Goal: Information Seeking & Learning: Learn about a topic

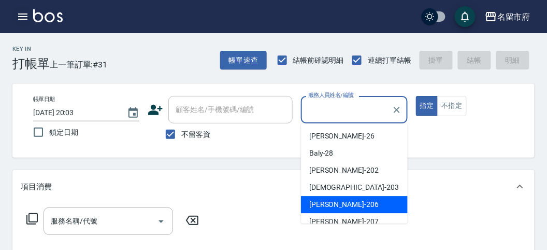
click at [19, 13] on icon "button" at bounding box center [23, 16] width 12 height 12
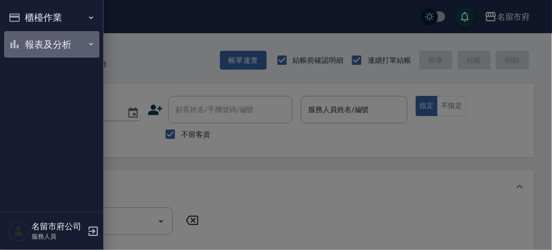
click at [43, 47] on button "報表及分析" at bounding box center [51, 44] width 95 height 27
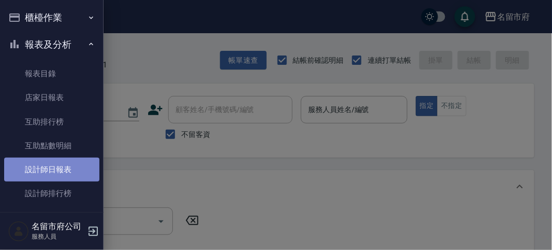
click at [55, 161] on link "設計師日報表" at bounding box center [51, 169] width 95 height 24
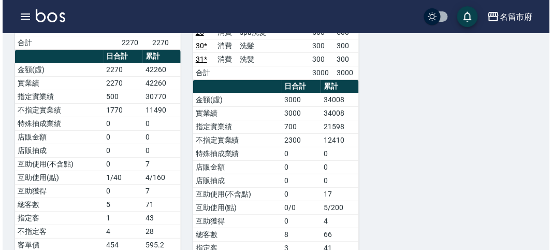
scroll to position [402, 0]
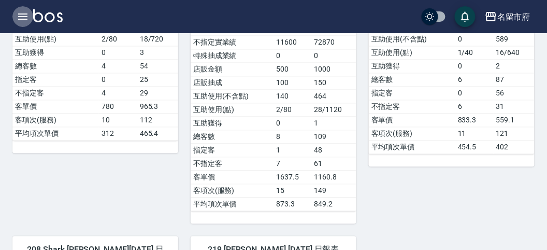
click at [24, 16] on icon "button" at bounding box center [22, 16] width 9 height 6
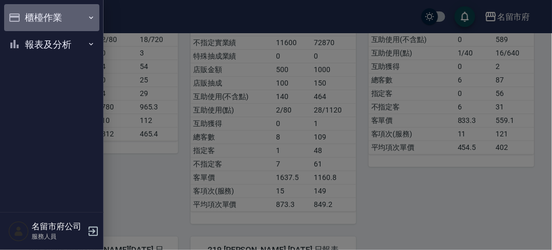
click at [45, 17] on button "櫃檯作業" at bounding box center [51, 17] width 95 height 27
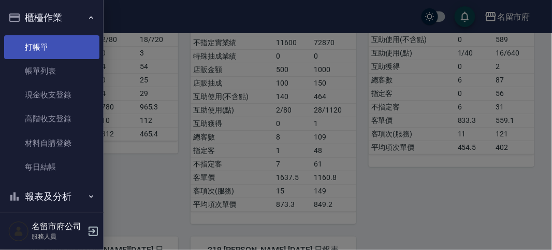
click at [58, 48] on link "打帳單" at bounding box center [51, 47] width 95 height 24
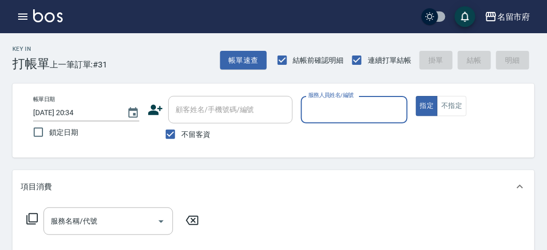
click at [345, 106] on input "服務人員姓名/編號" at bounding box center [353, 109] width 97 height 18
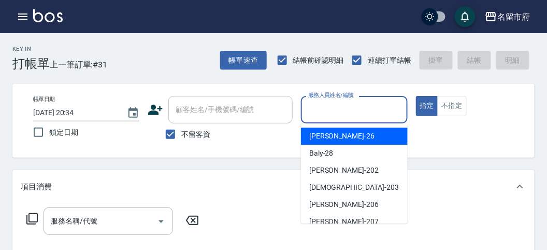
click at [348, 135] on div "[PERSON_NAME] -26" at bounding box center [354, 135] width 107 height 17
type input "[PERSON_NAME]-26"
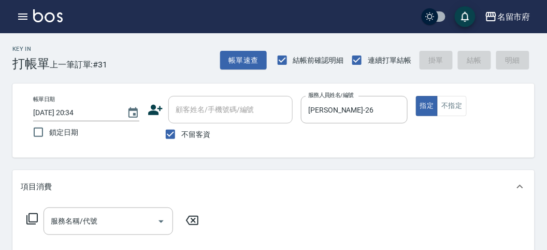
click at [28, 215] on icon at bounding box center [32, 218] width 12 height 12
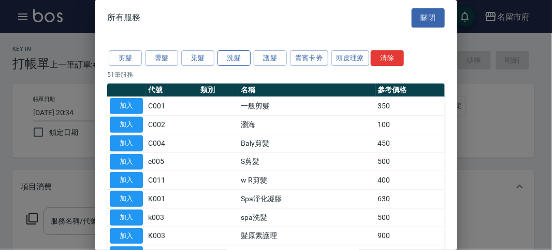
click at [233, 56] on button "洗髮" at bounding box center [233, 58] width 33 height 16
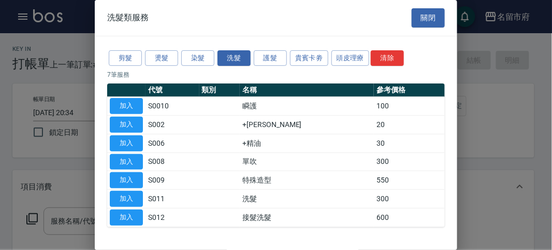
click at [116, 191] on button "加入" at bounding box center [126, 199] width 33 height 16
type input "洗髮(S011)"
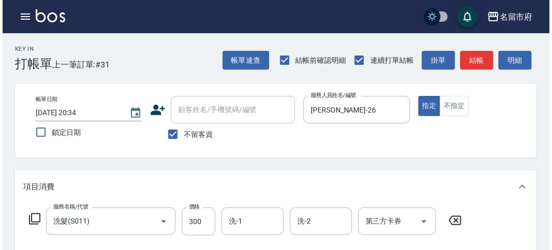
scroll to position [303, 0]
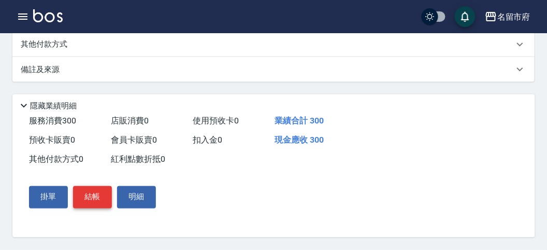
click at [93, 198] on button "結帳" at bounding box center [92, 197] width 39 height 22
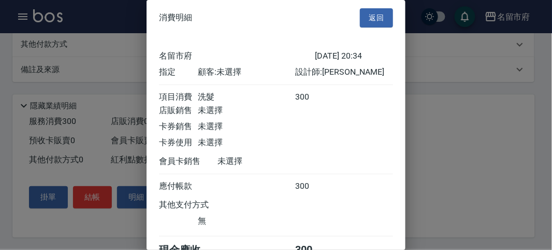
scroll to position [57, 0]
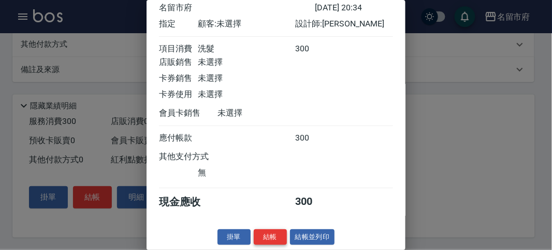
click at [275, 238] on button "結帳" at bounding box center [270, 237] width 33 height 16
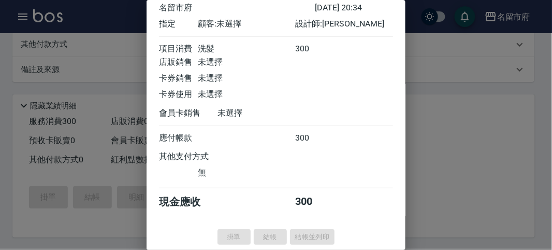
type input "[DATE] 20:39"
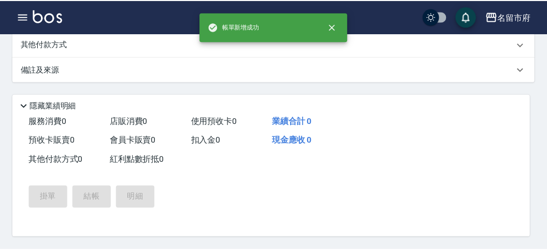
scroll to position [0, 0]
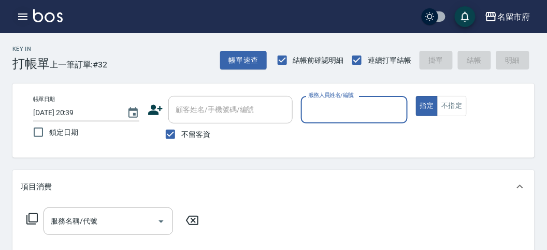
click at [20, 13] on icon "button" at bounding box center [23, 16] width 12 height 12
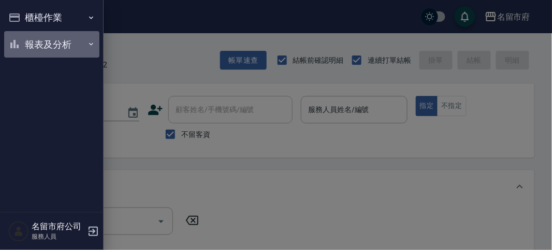
click at [56, 48] on button "報表及分析" at bounding box center [51, 44] width 95 height 27
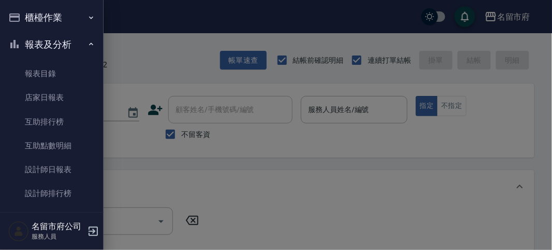
click at [177, 61] on div at bounding box center [276, 125] width 552 height 250
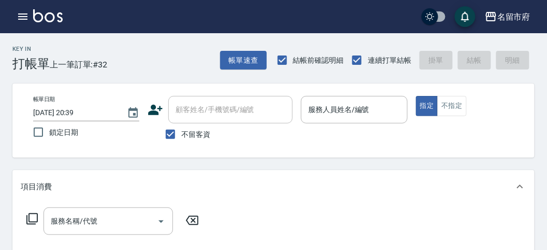
click at [131, 67] on div "Key In 打帳單 上一筆訂單:#32 帳單速查 結帳前確認明細 連續打單結帳 掛單 結帳 明細" at bounding box center [267, 52] width 534 height 38
click at [21, 11] on icon "button" at bounding box center [23, 16] width 12 height 12
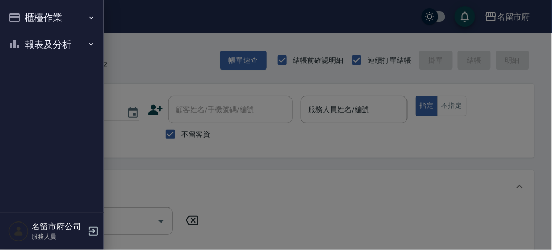
click at [34, 20] on button "櫃檯作業" at bounding box center [51, 17] width 95 height 27
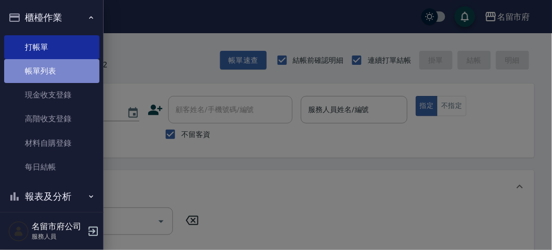
click at [52, 76] on link "帳單列表" at bounding box center [51, 71] width 95 height 24
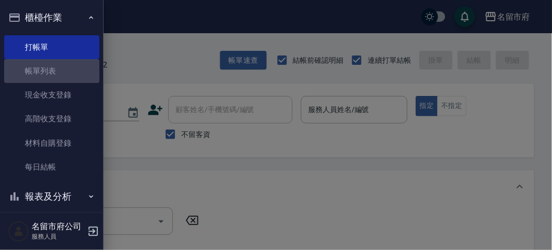
click at [58, 74] on link "帳單列表" at bounding box center [51, 71] width 95 height 24
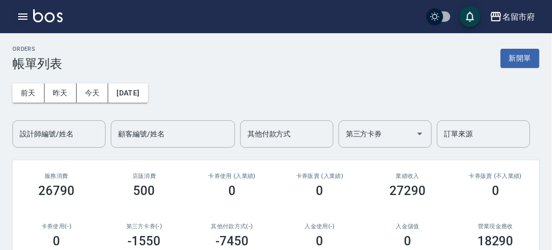
click at [22, 13] on icon "button" at bounding box center [23, 16] width 12 height 12
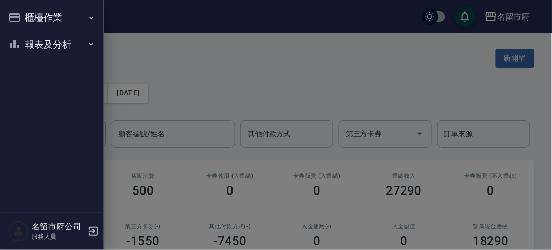
click at [43, 47] on button "報表及分析" at bounding box center [51, 44] width 95 height 27
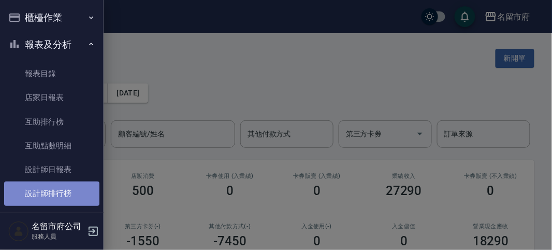
click at [52, 196] on link "設計師排行榜" at bounding box center [51, 193] width 95 height 24
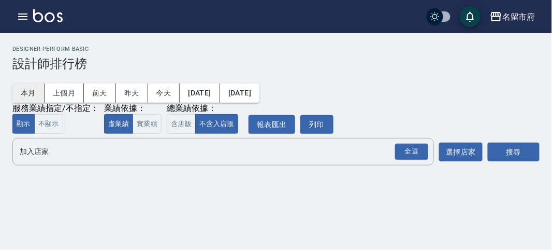
click at [32, 94] on button "本月" at bounding box center [28, 92] width 32 height 19
click at [398, 148] on div "全選" at bounding box center [411, 151] width 33 height 16
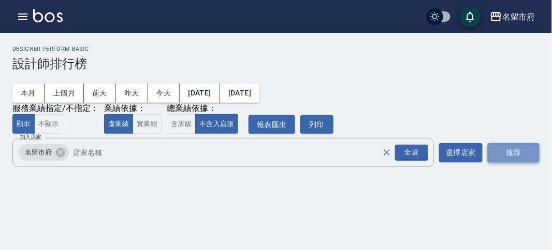
click at [495, 152] on button "搜尋" at bounding box center [514, 152] width 52 height 19
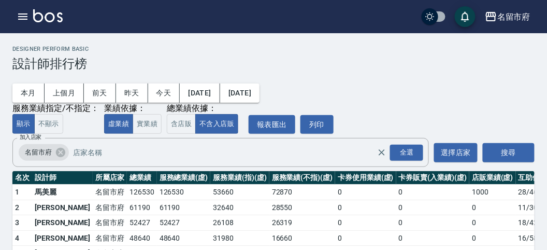
click at [348, 68] on h3 "設計師排行榜" at bounding box center [273, 63] width 522 height 14
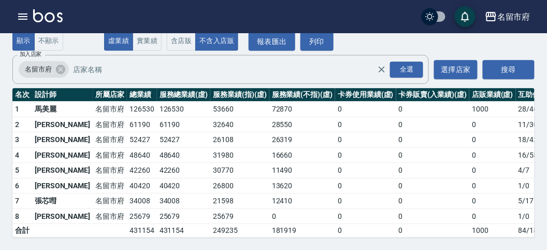
click at [127, 135] on td "52427" at bounding box center [142, 140] width 30 height 16
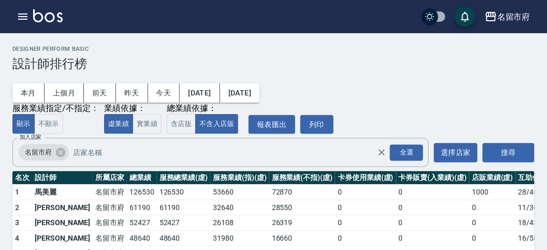
click at [401, 96] on div "本月 上個月 [DATE] [DATE] [DATE] [DATE] [DATE] 服務業績指定/不指定： 顯示 不顯示 業績依據： 虛業績 實業績 總業績依…" at bounding box center [273, 102] width 522 height 63
click at [373, 90] on div "本月 上個月 [DATE] [DATE] [DATE] [DATE] [DATE] 服務業績指定/不指定： 顯示 不顯示 業績依據： 虛業績 實業績 總業績依…" at bounding box center [273, 102] width 522 height 63
drag, startPoint x: 402, startPoint y: 84, endPoint x: 401, endPoint y: 91, distance: 7.3
click at [401, 91] on div "本月 上個月 [DATE] [DATE] [DATE] [DATE] [DATE] 服務業績指定/不指定： 顯示 不顯示 業績依據： 虛業績 實業績 總業績依…" at bounding box center [273, 102] width 522 height 63
click at [342, 60] on h3 "設計師排行榜" at bounding box center [273, 63] width 522 height 14
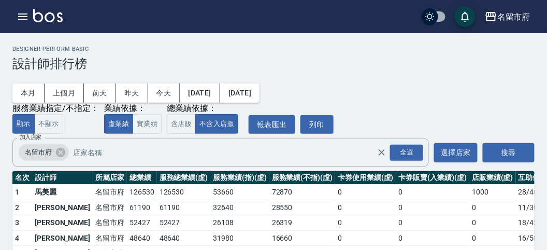
drag, startPoint x: 423, startPoint y: 125, endPoint x: 343, endPoint y: 68, distance: 98.4
click at [379, 94] on div "本月 上個月 [DATE] [DATE] [DATE] [DATE] [DATE] 服務業績指定/不指定： 顯示 不顯示 業績依據： 虛業績 實業績 總業績依…" at bounding box center [273, 102] width 522 height 63
click at [415, 65] on h3 "設計師排行榜" at bounding box center [273, 63] width 522 height 14
click at [365, 107] on div "本月 上個月 [DATE] [DATE] [DATE] [DATE] [DATE] 服務業績指定/不指定： 顯示 不顯示 業績依據： 虛業績 實業績 總業績依…" at bounding box center [273, 102] width 522 height 63
click at [387, 97] on div "本月 上個月 [DATE] [DATE] [DATE] [DATE] [DATE] 服務業績指定/不指定： 顯示 不顯示 業績依據： 虛業績 實業績 總業績依…" at bounding box center [273, 102] width 522 height 63
